Goal: Transaction & Acquisition: Book appointment/travel/reservation

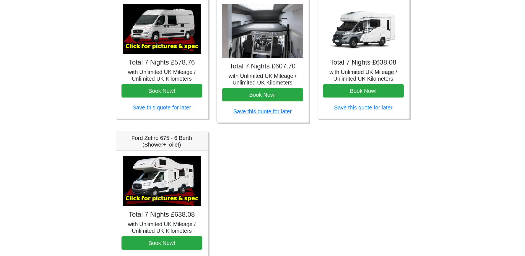
scroll to position [297, 0]
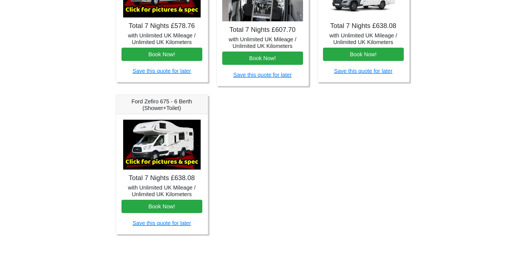
click at [170, 149] on img at bounding box center [162, 145] width 78 height 50
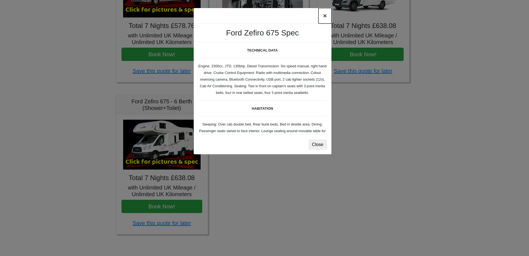
drag, startPoint x: 324, startPoint y: 14, endPoint x: 261, endPoint y: 67, distance: 82.8
click at [324, 14] on button "×" at bounding box center [325, 16] width 13 height 16
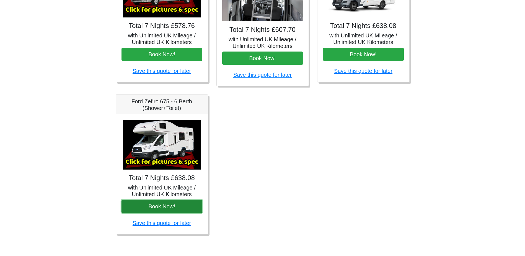
click at [189, 204] on button "Book Now!" at bounding box center [162, 206] width 81 height 13
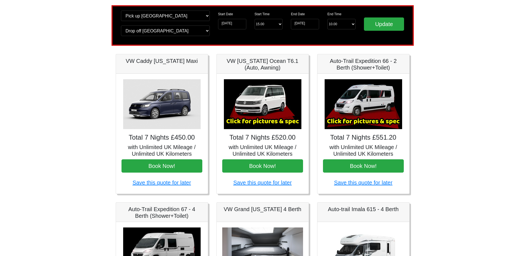
scroll to position [0, 0]
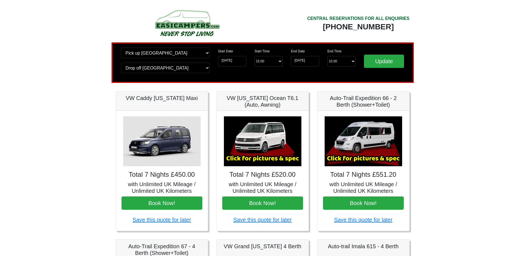
click at [189, 24] on img at bounding box center [187, 23] width 105 height 30
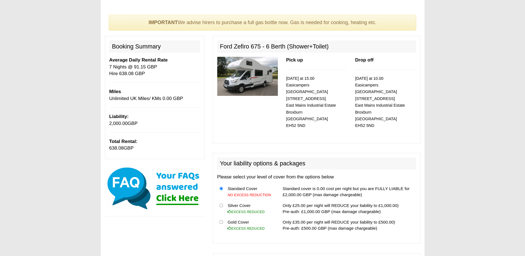
scroll to position [83, 0]
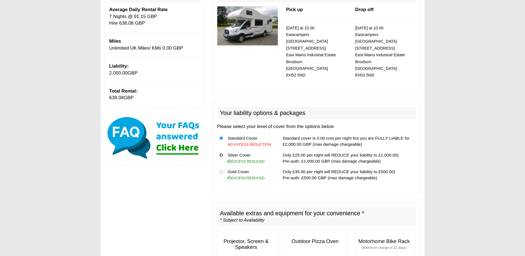
click at [222, 153] on input "radio" at bounding box center [222, 155] width 4 height 4
radio input "true"
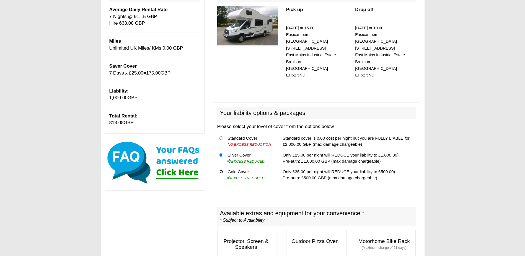
click at [220, 167] on th at bounding box center [221, 174] width 8 height 17
click at [224, 173] on th at bounding box center [221, 174] width 8 height 17
drag, startPoint x: 223, startPoint y: 169, endPoint x: 222, endPoint y: 166, distance: 3.7
click at [223, 169] on th at bounding box center [221, 174] width 8 height 17
click at [221, 170] on input "radio" at bounding box center [222, 172] width 4 height 4
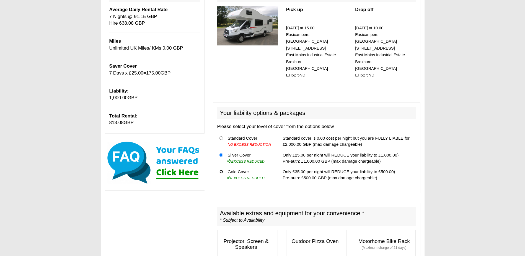
radio input "true"
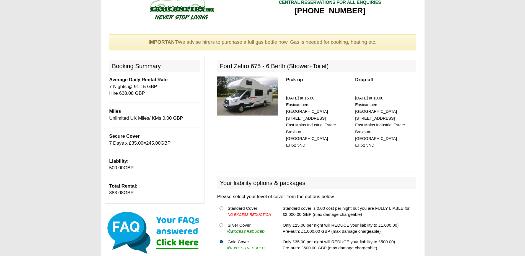
scroll to position [0, 0]
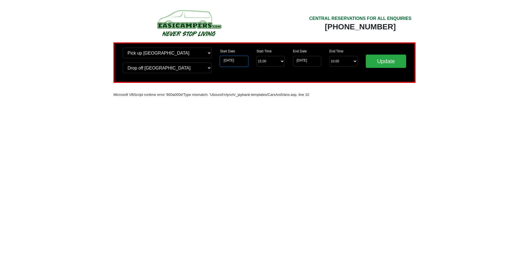
click at [243, 60] on input "[DATE]" at bounding box center [234, 61] width 28 height 11
click at [226, 63] on input "[DATE]" at bounding box center [234, 61] width 28 height 11
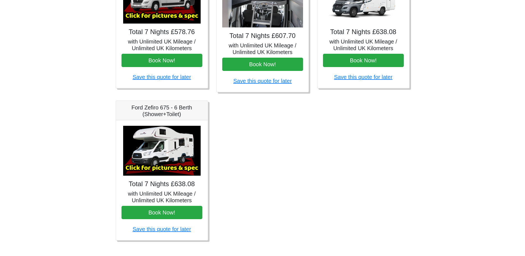
scroll to position [297, 0]
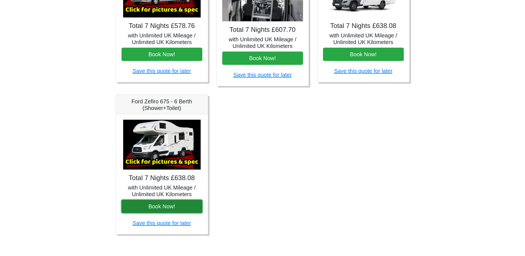
click at [173, 204] on button "Book Now!" at bounding box center [162, 206] width 81 height 13
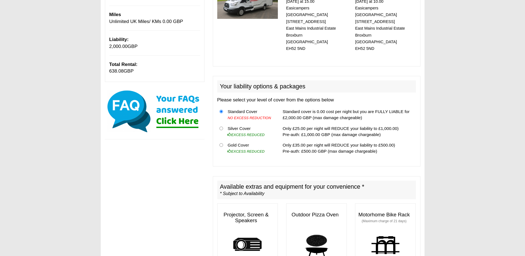
scroll to position [111, 0]
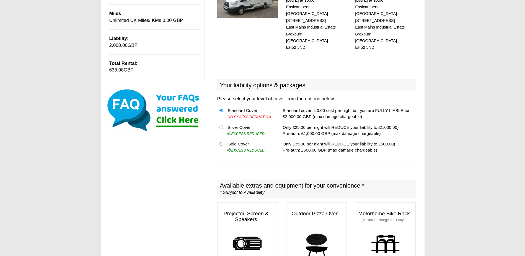
click at [244, 122] on td "Silver Cover EXCESS REDUCED" at bounding box center [249, 130] width 49 height 17
click at [240, 122] on td "Silver Cover EXCESS REDUCED" at bounding box center [249, 130] width 49 height 17
click at [224, 122] on th at bounding box center [221, 130] width 8 height 17
click at [221, 125] on input "radio" at bounding box center [222, 127] width 4 height 4
radio input "true"
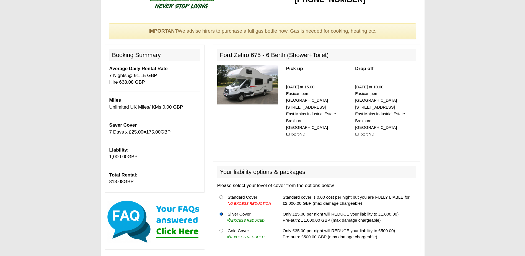
scroll to position [55, 0]
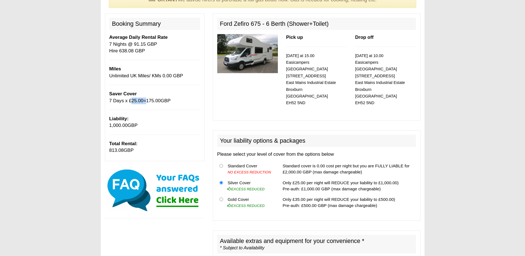
drag, startPoint x: 128, startPoint y: 100, endPoint x: 145, endPoint y: 100, distance: 16.3
click at [145, 100] on p "Saver Cover 7 Days x £ 25.00 = 175.00 GBP" at bounding box center [154, 98] width 91 height 14
copy p "£ 25.00"
click at [222, 197] on input "radio" at bounding box center [222, 199] width 4 height 4
radio input "true"
